Goal: Book appointment/travel/reservation

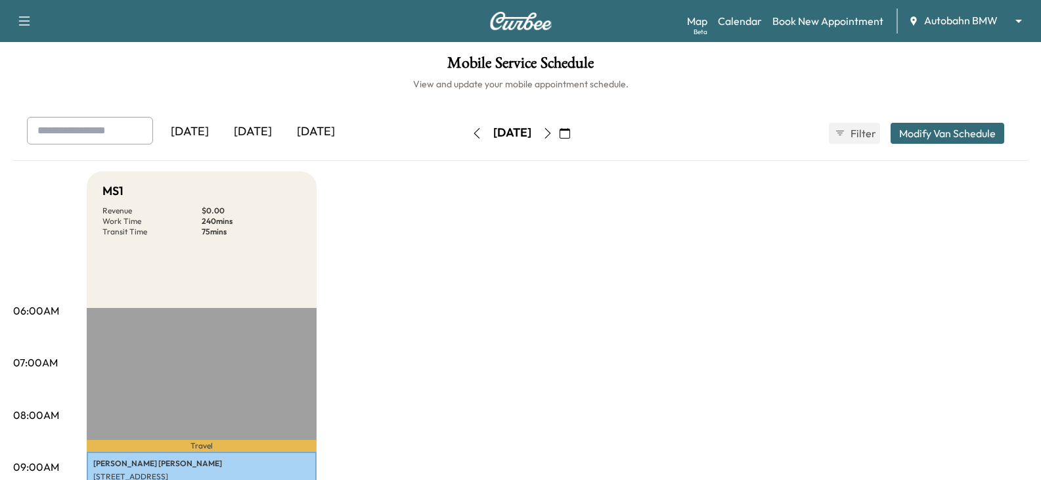
click at [725, 126] on div "[DATE] [DATE] [DATE] [DATE] February 2025 S M T W T F S 26 27 28 29 30 31 1 2 3…" at bounding box center [520, 133] width 1008 height 33
click at [944, 20] on body "Support Log Out Map Beta Calendar Book New Appointment Autobahn BMW ******** ​ …" at bounding box center [520, 240] width 1041 height 480
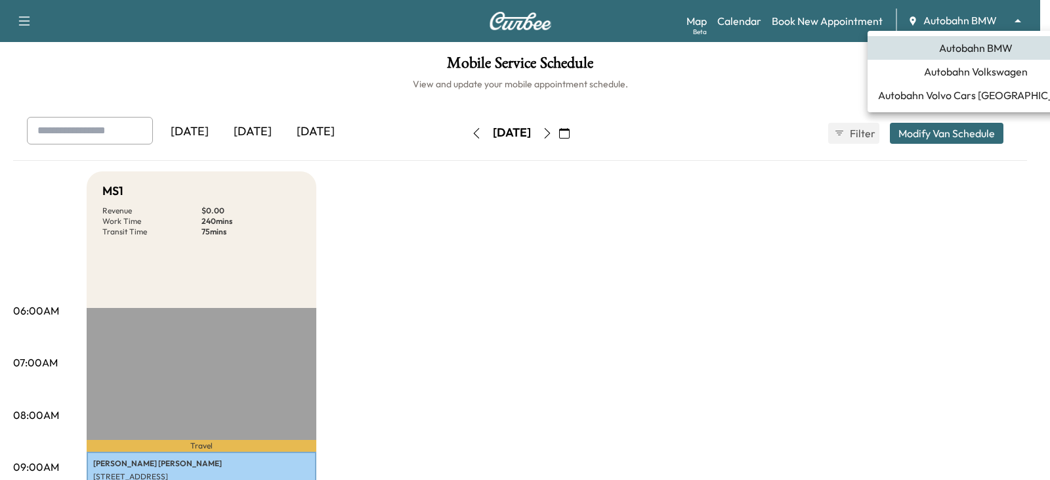
click at [961, 79] on li "Autobahn Volkswagen" at bounding box center [976, 72] width 217 height 24
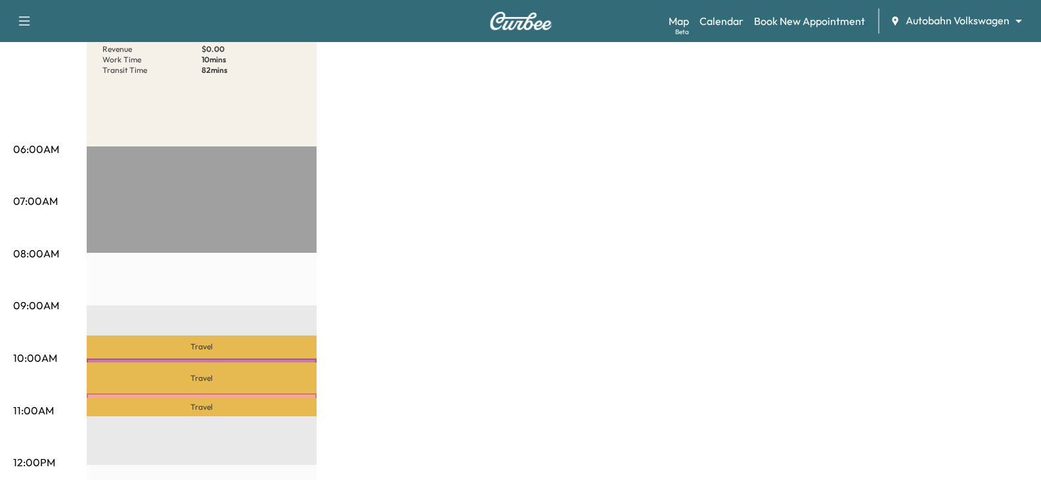
scroll to position [131, 0]
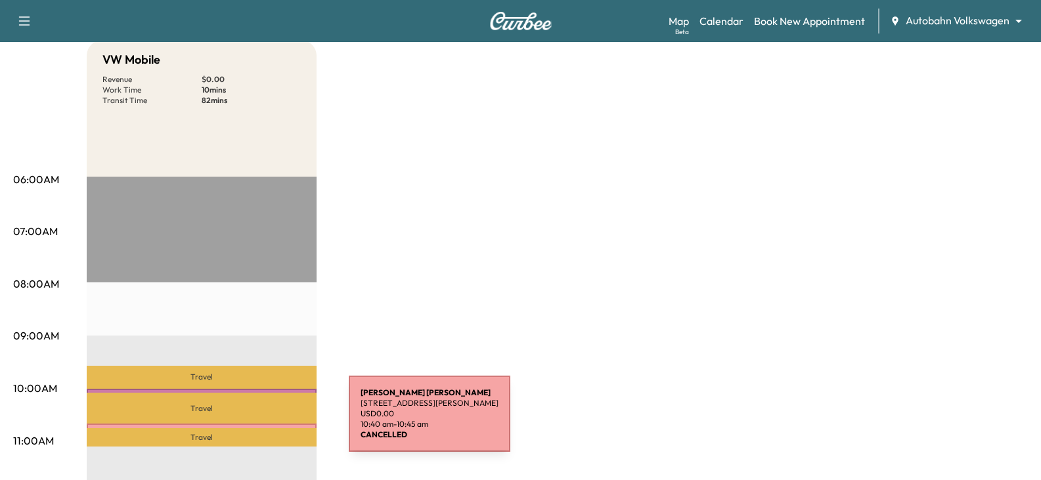
click at [250, 423] on div "[PERSON_NAME] [STREET_ADDRESS][PERSON_NAME] USD 0.00 10:40 am - 10:45 am" at bounding box center [202, 429] width 230 height 13
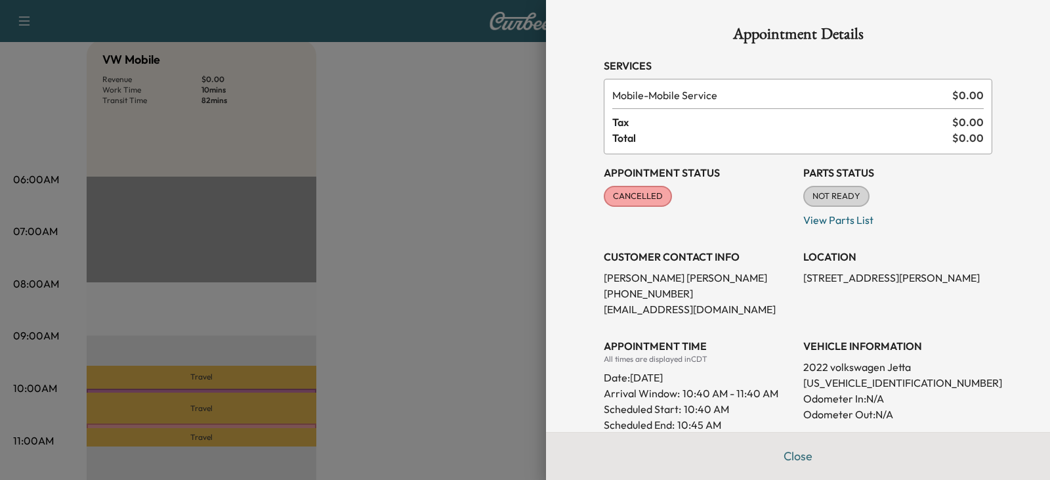
click at [433, 314] on div at bounding box center [525, 240] width 1050 height 480
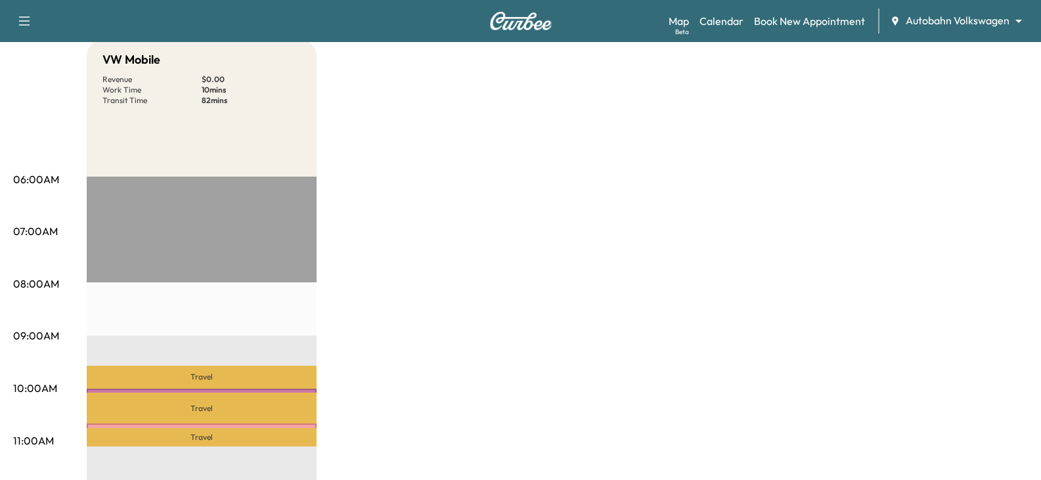
scroll to position [0, 0]
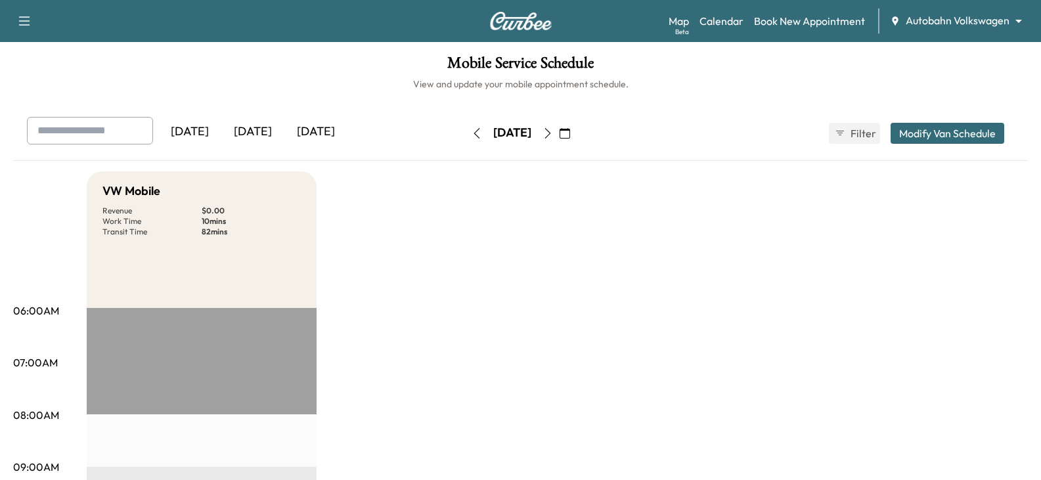
click at [308, 129] on div "[DATE]" at bounding box center [315, 132] width 63 height 30
click at [559, 128] on button "button" at bounding box center [547, 133] width 22 height 21
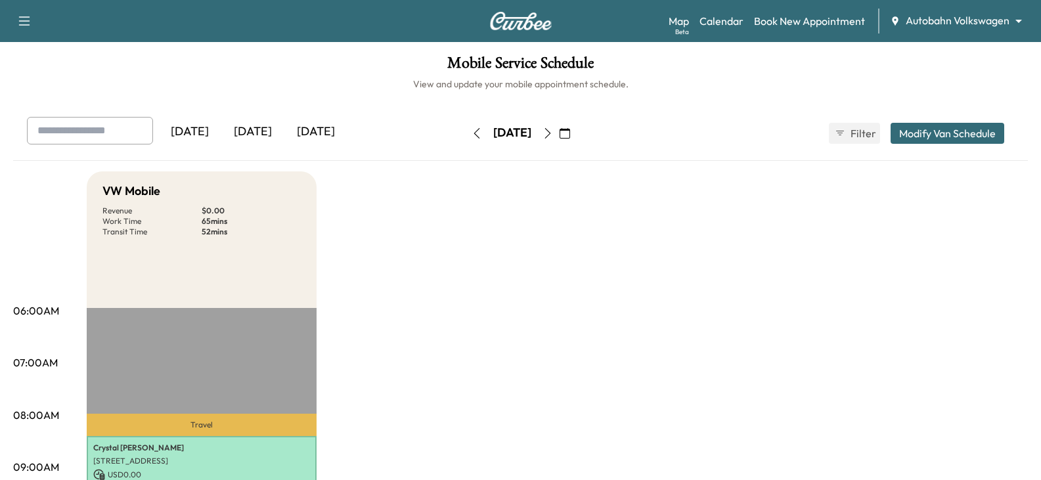
drag, startPoint x: 628, startPoint y: 225, endPoint x: 720, endPoint y: 146, distance: 122.0
click at [808, 28] on link "Book New Appointment" at bounding box center [809, 21] width 111 height 16
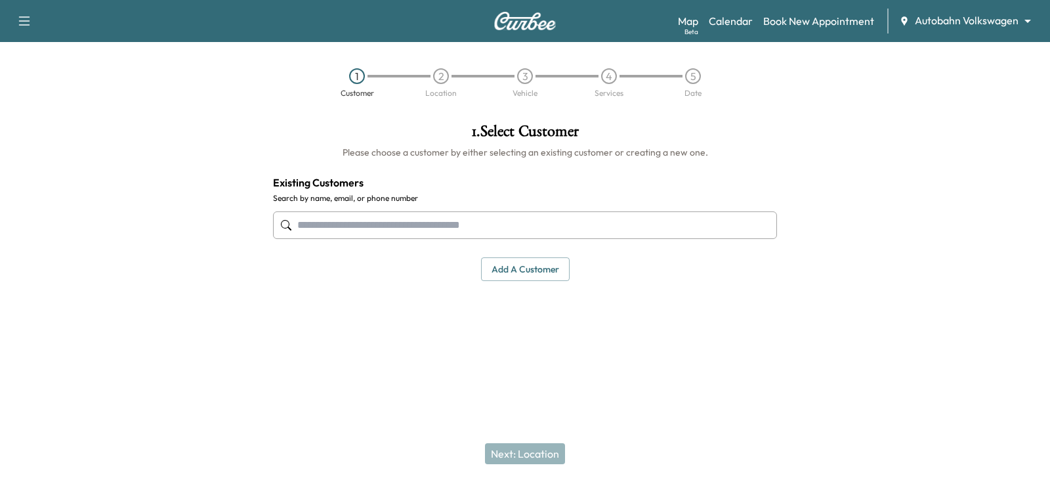
click at [377, 232] on input "text" at bounding box center [525, 225] width 504 height 28
drag, startPoint x: 377, startPoint y: 232, endPoint x: 594, endPoint y: 299, distance: 226.6
click at [598, 307] on div "1 . Select Customer Please choose a customer by either selecting an existing cu…" at bounding box center [525, 233] width 525 height 240
click at [548, 269] on button "Add a customer" at bounding box center [525, 269] width 89 height 24
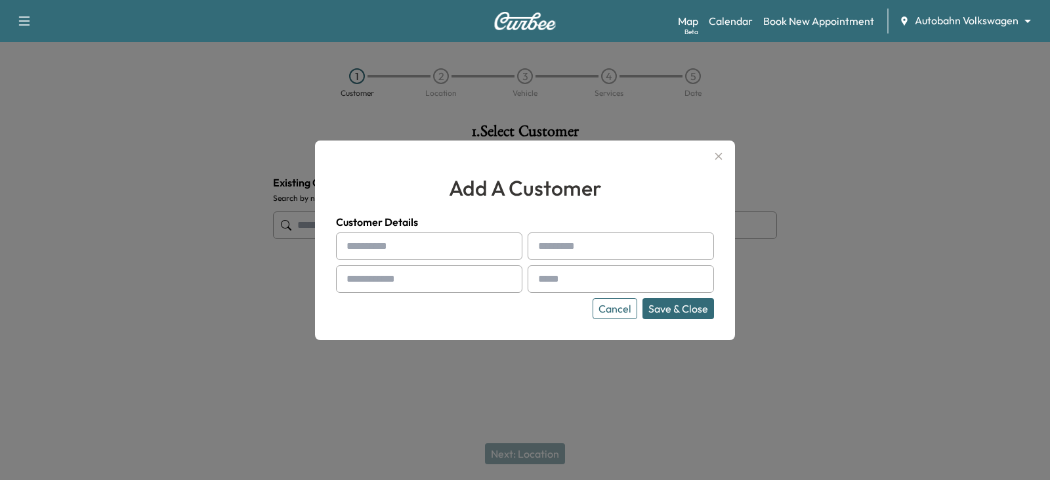
click at [490, 276] on input "text" at bounding box center [429, 279] width 186 height 28
paste input "**********"
type input "**********"
click at [479, 250] on input "text" at bounding box center [429, 246] width 186 height 28
drag, startPoint x: 795, startPoint y: 170, endPoint x: 792, endPoint y: 163, distance: 7.3
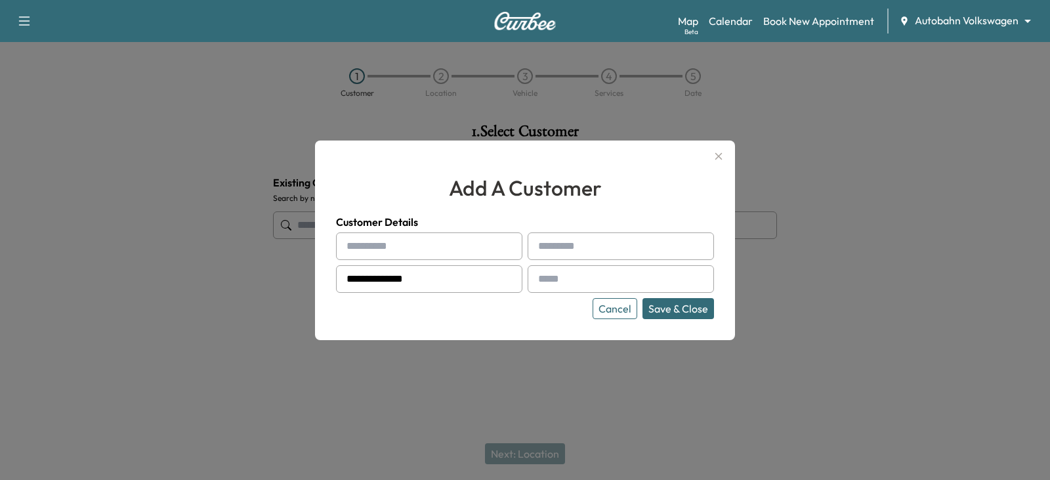
click at [795, 170] on div at bounding box center [525, 240] width 1050 height 480
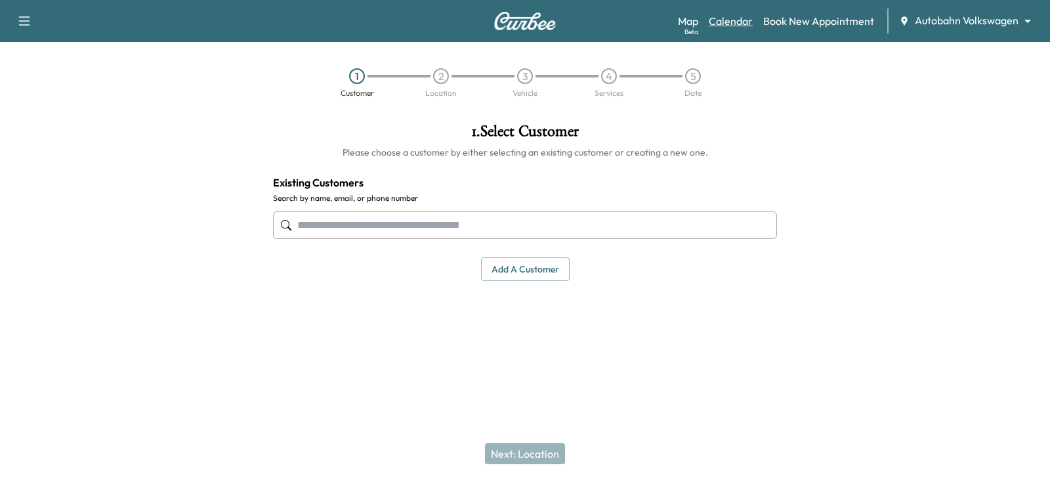
click at [720, 22] on link "Calendar" at bounding box center [731, 21] width 44 height 16
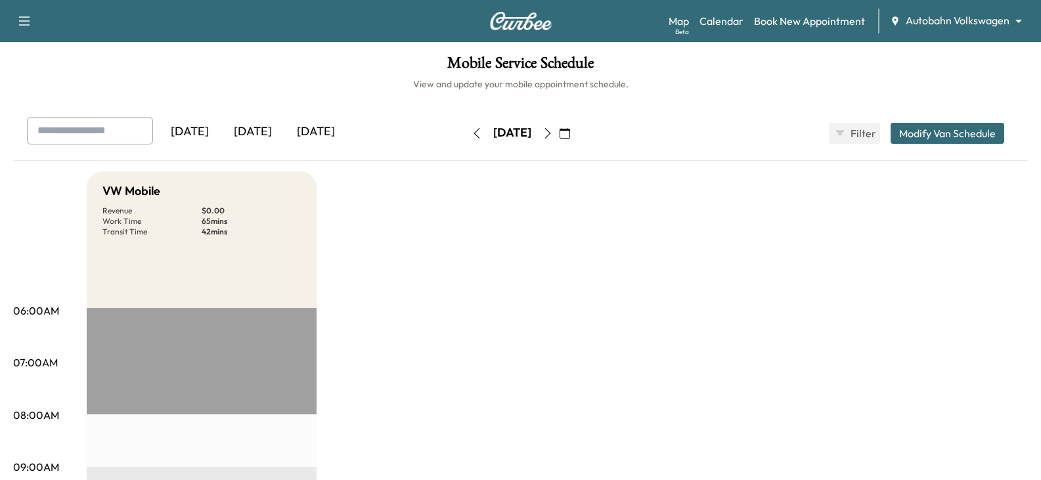
click at [335, 125] on div "[DATE]" at bounding box center [315, 132] width 63 height 30
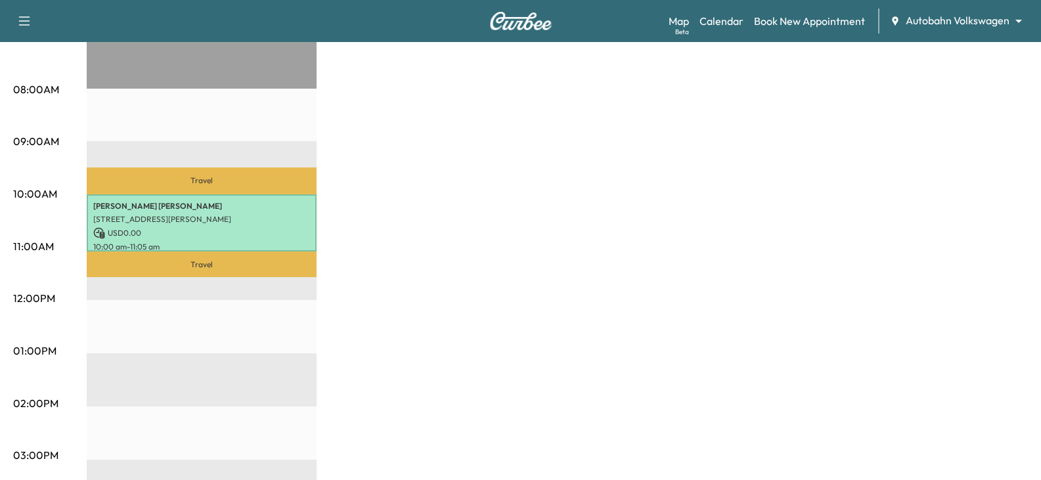
scroll to position [394, 0]
